Goal: Information Seeking & Learning: Learn about a topic

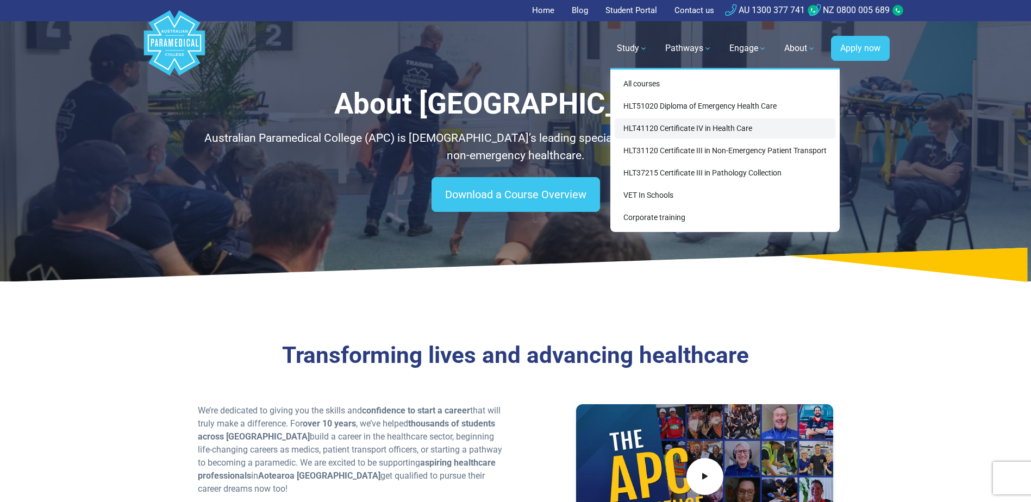
click at [650, 127] on link "HLT41120 Certificate IV in Health Care" at bounding box center [725, 129] width 221 height 20
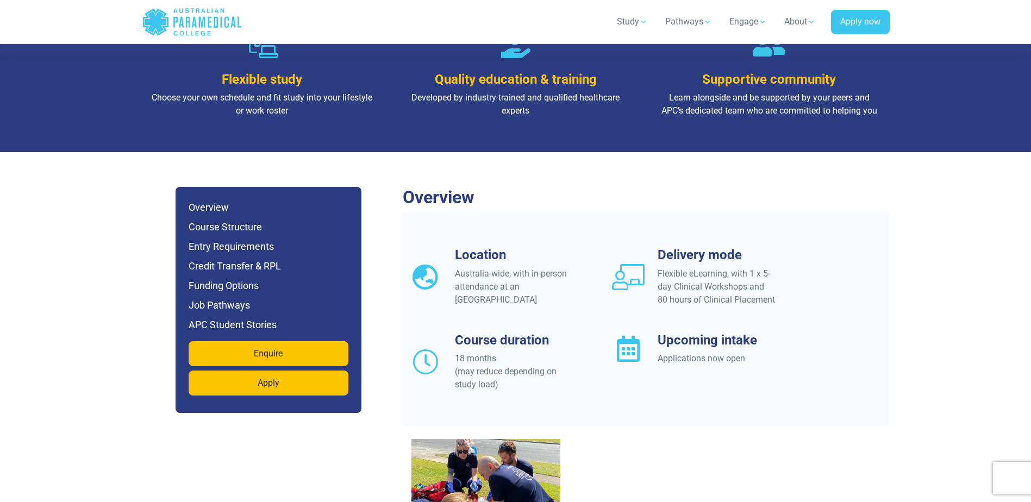
scroll to position [707, 0]
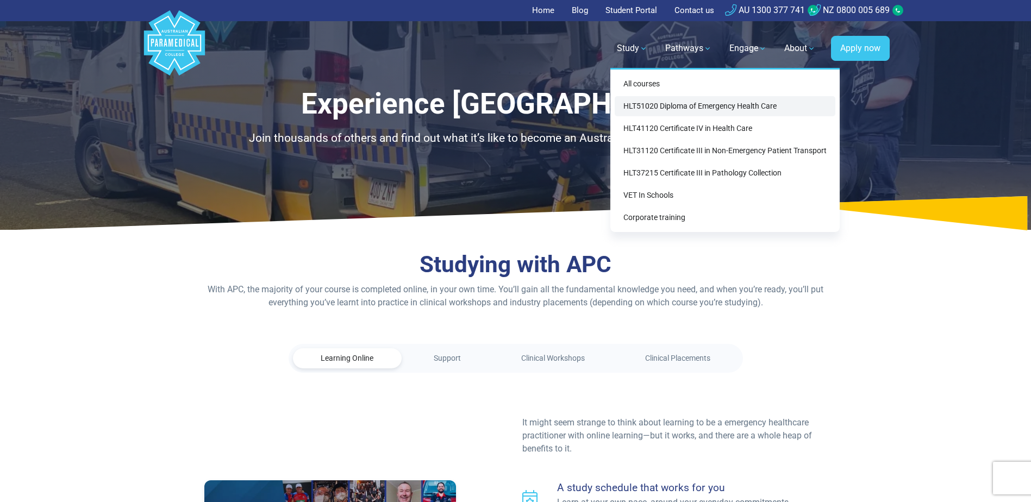
click at [648, 108] on link "HLT51020 Diploma of Emergency Health Care" at bounding box center [725, 106] width 221 height 20
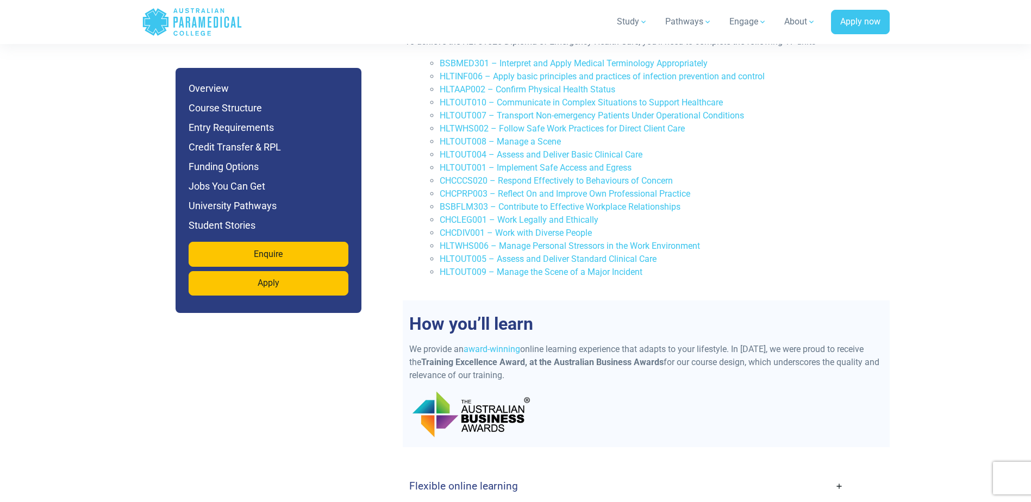
scroll to position [2392, 0]
